Goal: Task Accomplishment & Management: Manage account settings

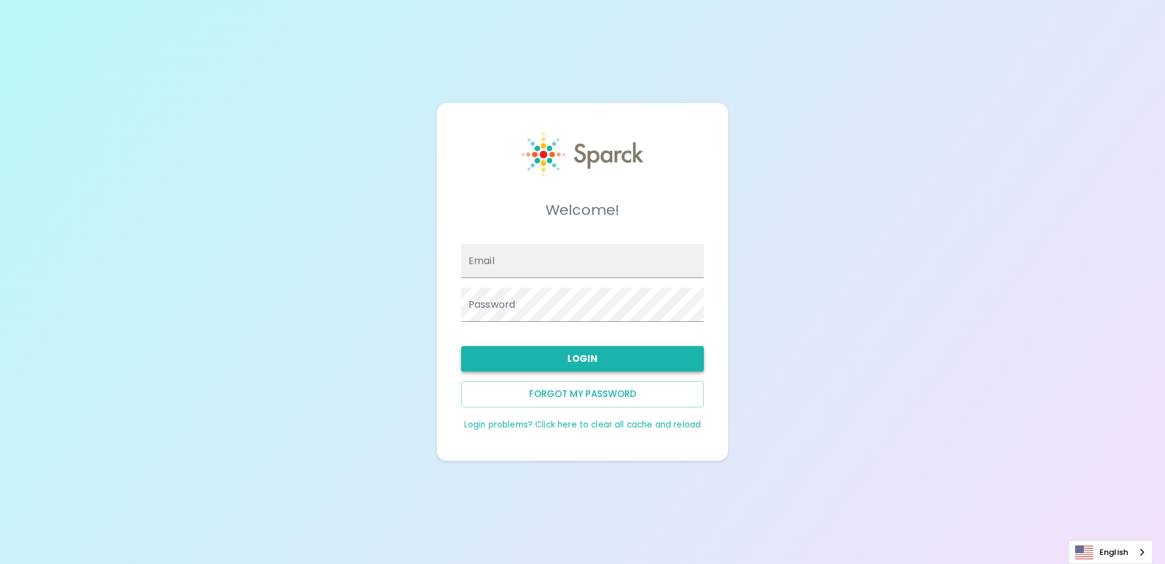
type input "[EMAIL_ADDRESS][DOMAIN_NAME]"
click at [549, 356] on button "Login" at bounding box center [582, 358] width 243 height 25
type input "[EMAIL_ADDRESS][DOMAIN_NAME]"
click at [576, 368] on button "Login" at bounding box center [582, 358] width 243 height 25
